Goal: Task Accomplishment & Management: Use online tool/utility

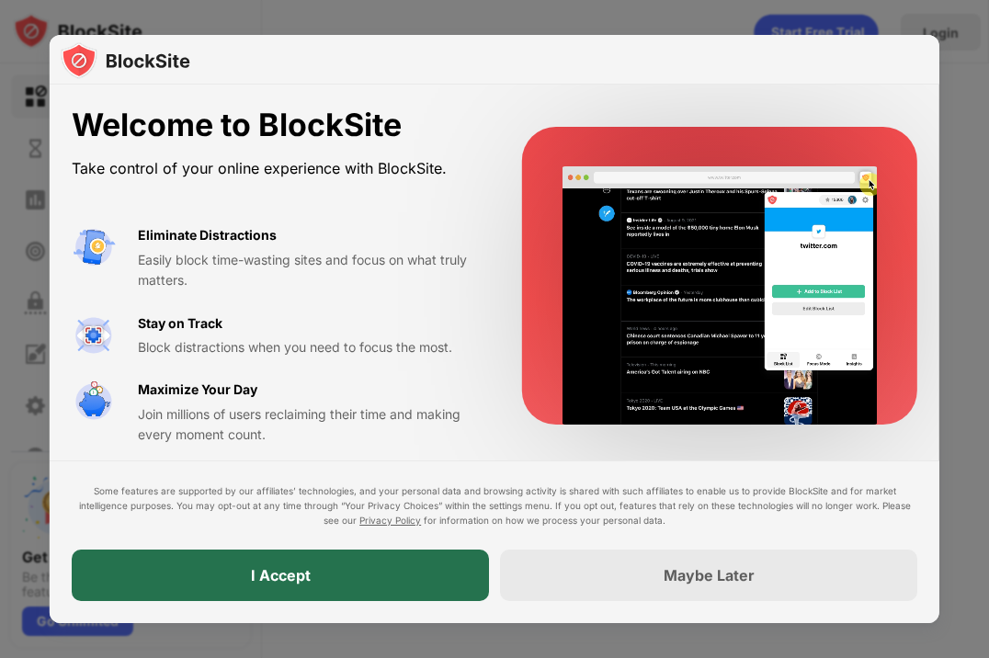
click at [375, 576] on div "I Accept" at bounding box center [280, 575] width 417 height 51
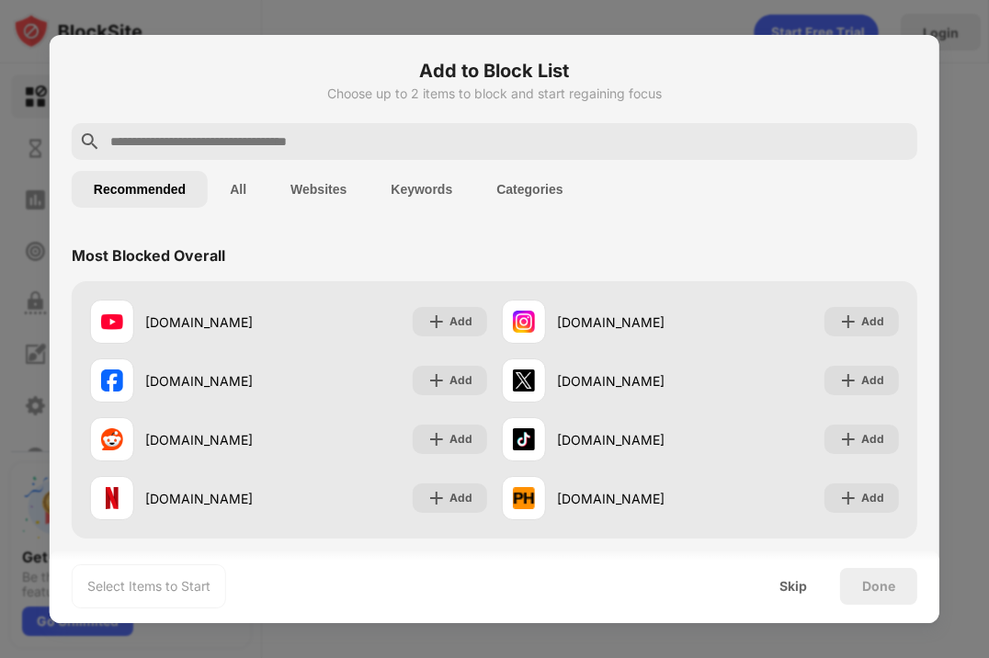
click at [243, 191] on button "All" at bounding box center [238, 189] width 61 height 37
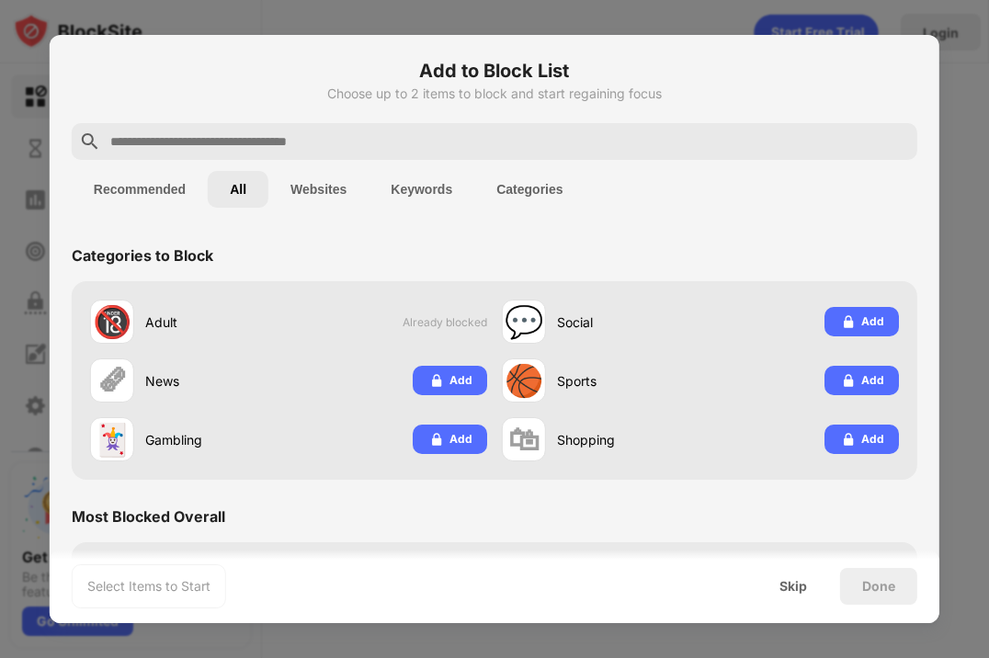
click at [311, 187] on button "Websites" at bounding box center [318, 189] width 100 height 37
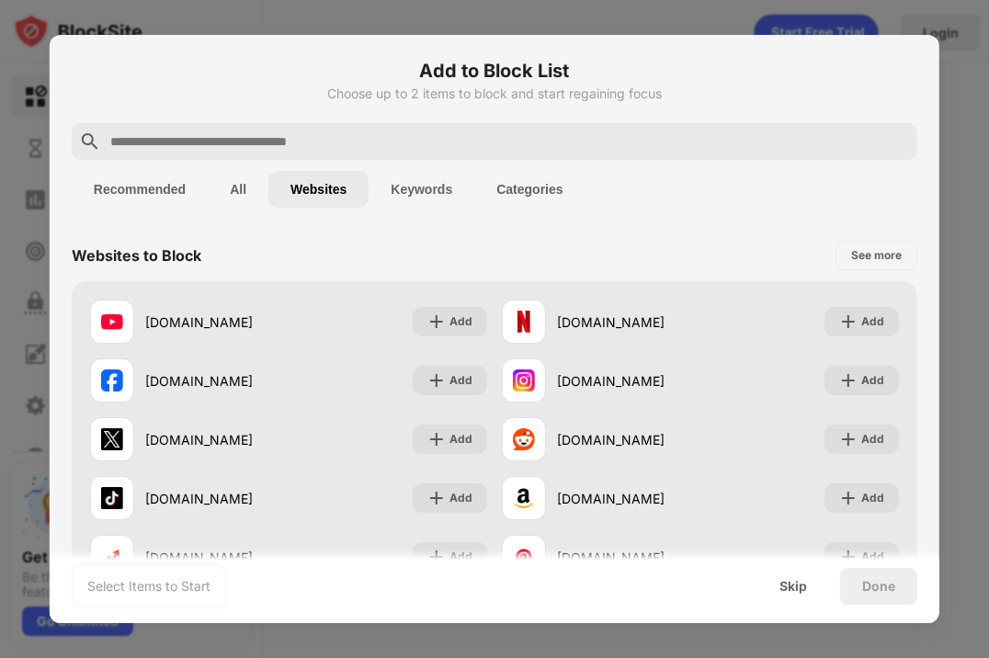
click at [422, 200] on button "Keywords" at bounding box center [422, 189] width 106 height 37
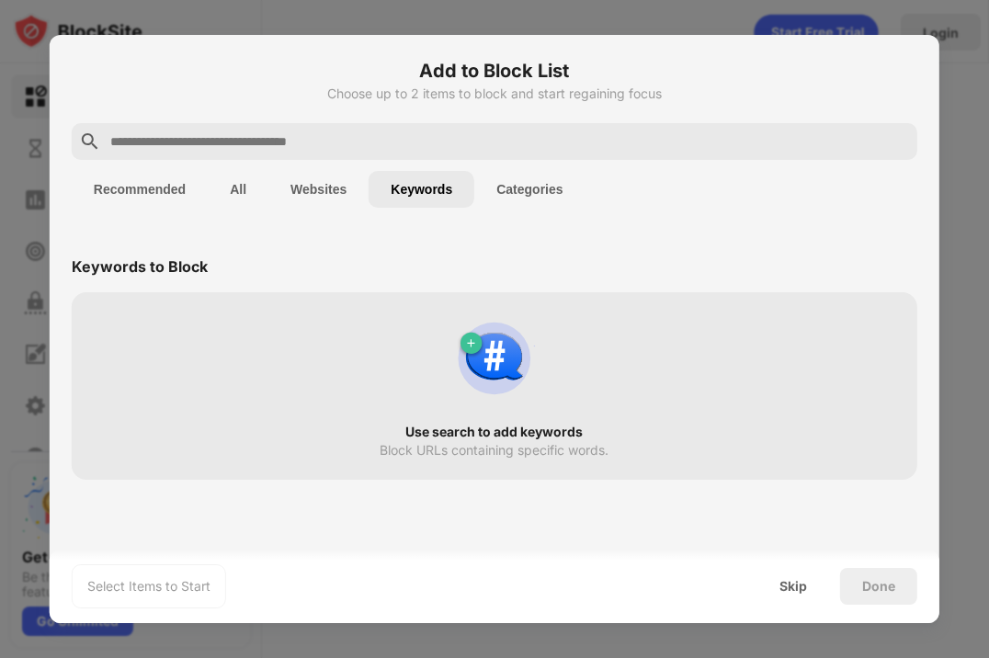
click at [499, 182] on button "Categories" at bounding box center [529, 189] width 110 height 37
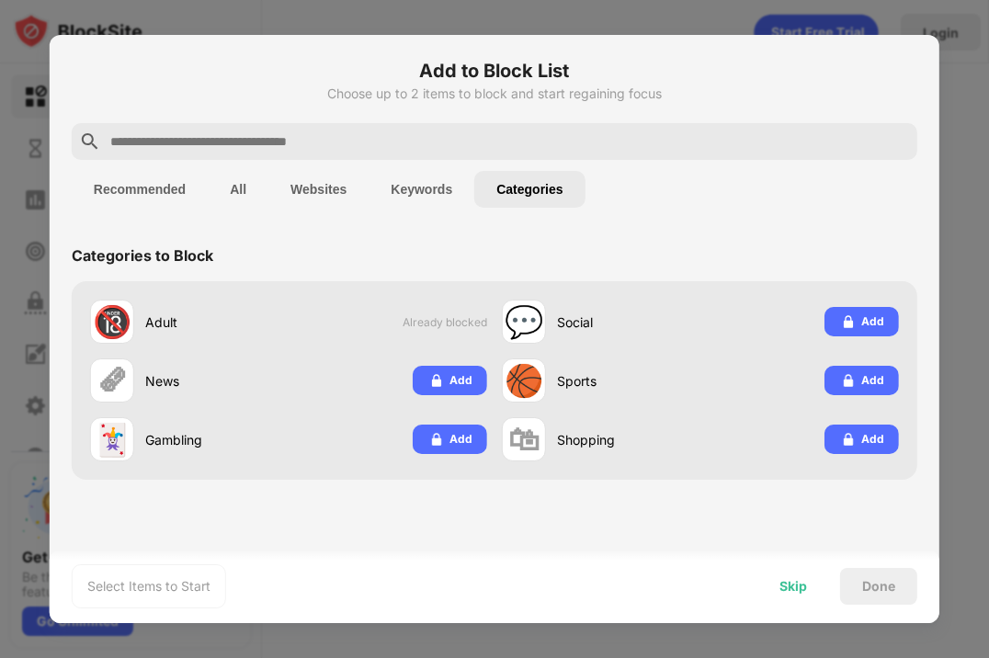
click at [789, 597] on div "Skip" at bounding box center [794, 586] width 72 height 37
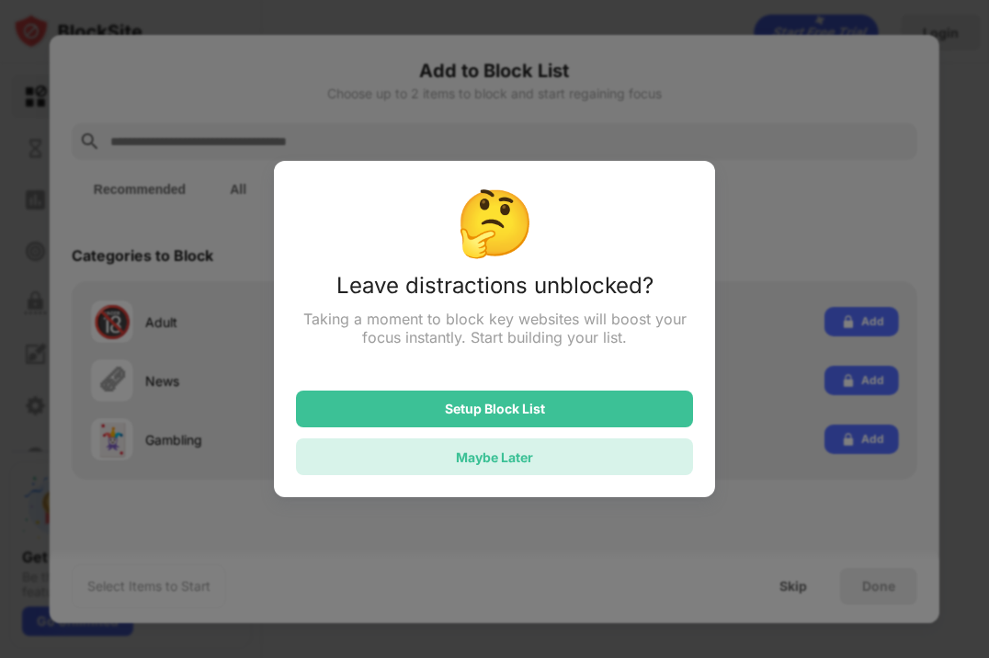
click at [628, 458] on div "Maybe Later" at bounding box center [494, 457] width 397 height 37
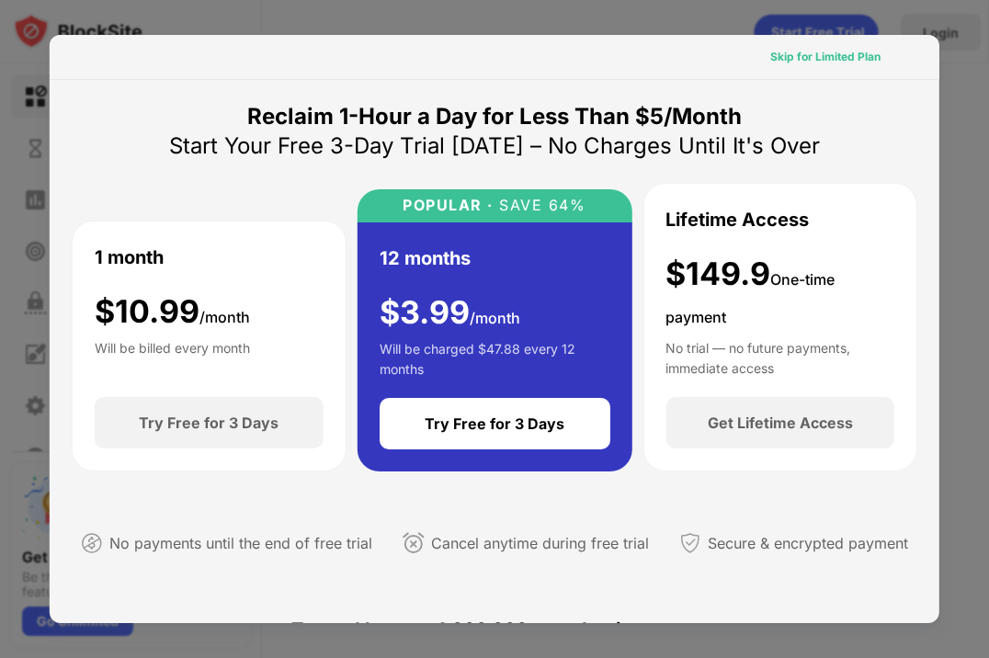
click at [794, 61] on div "Skip for Limited Plan" at bounding box center [825, 57] width 110 height 18
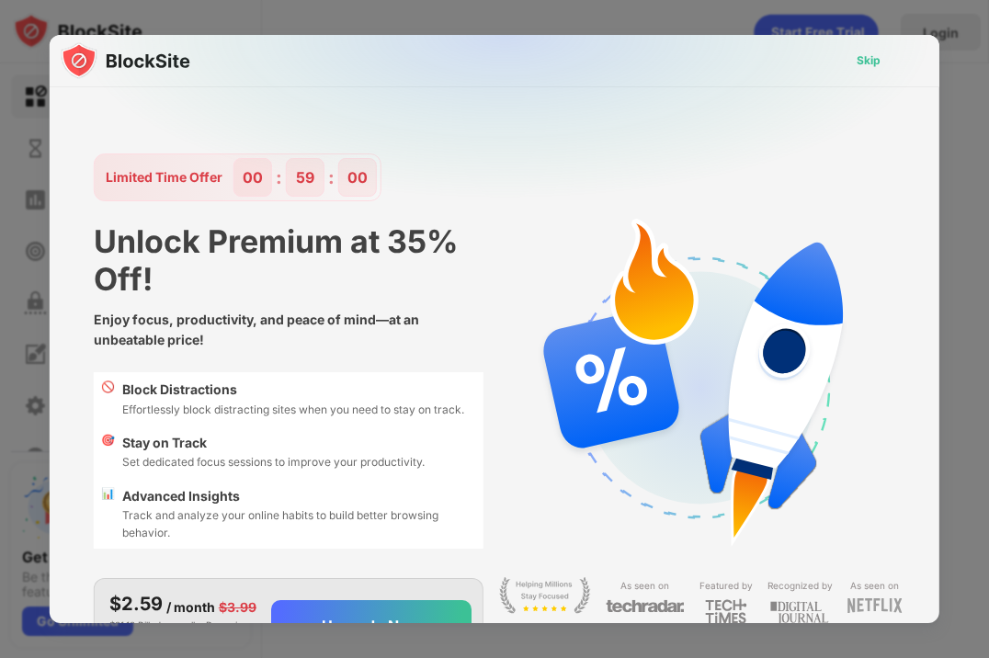
click at [865, 57] on div "Skip" at bounding box center [869, 60] width 24 height 18
